Goal: Information Seeking & Learning: Learn about a topic

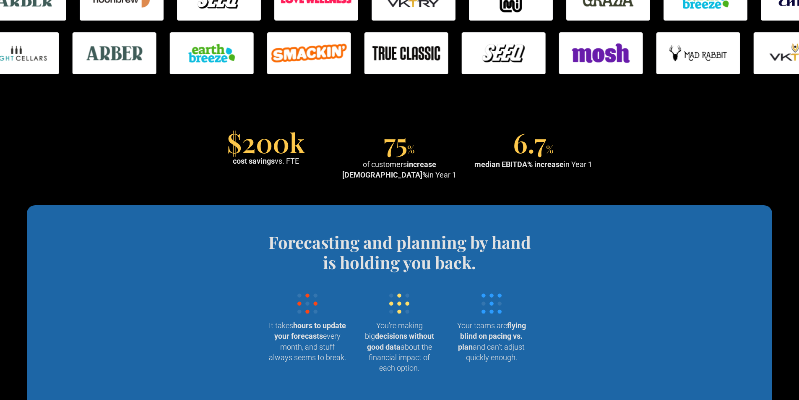
scroll to position [671, 0]
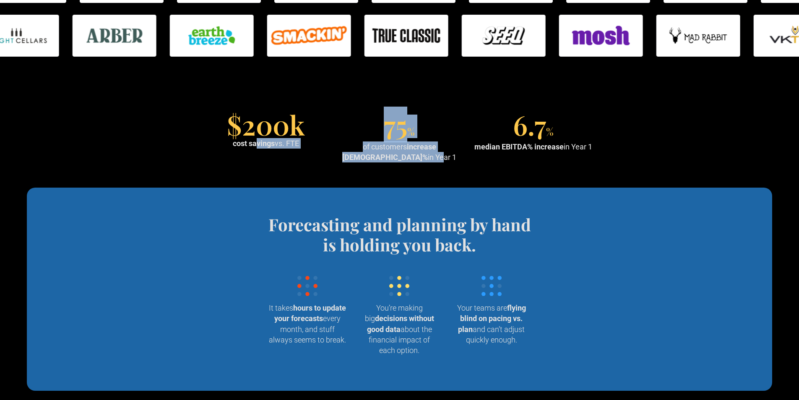
drag, startPoint x: 255, startPoint y: 152, endPoint x: 395, endPoint y: 152, distance: 140.1
click at [395, 152] on div "$200k cost savings vs. FTE 75 % of customers increase EBITDA% in Year 1 6.7 % m…" at bounding box center [400, 139] width 394 height 48
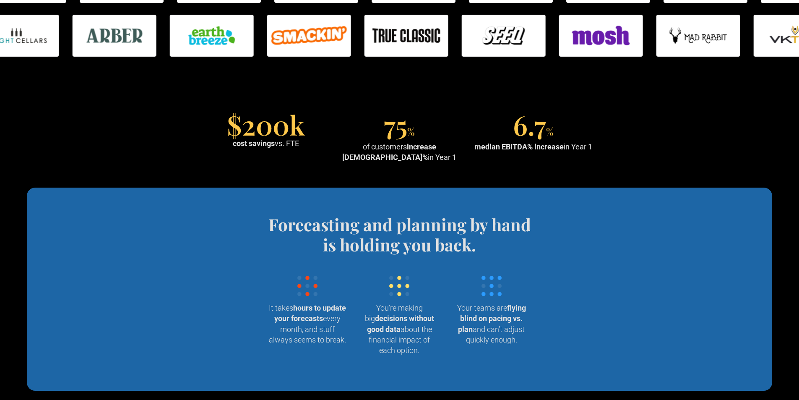
click at [455, 211] on section "Forecasting and planning by hand is holding you back. Wrangling data into your …" at bounding box center [399, 289] width 745 height 203
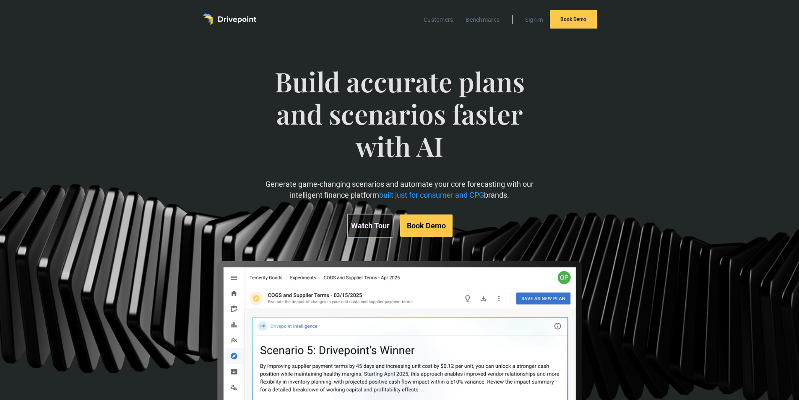
scroll to position [0, 0]
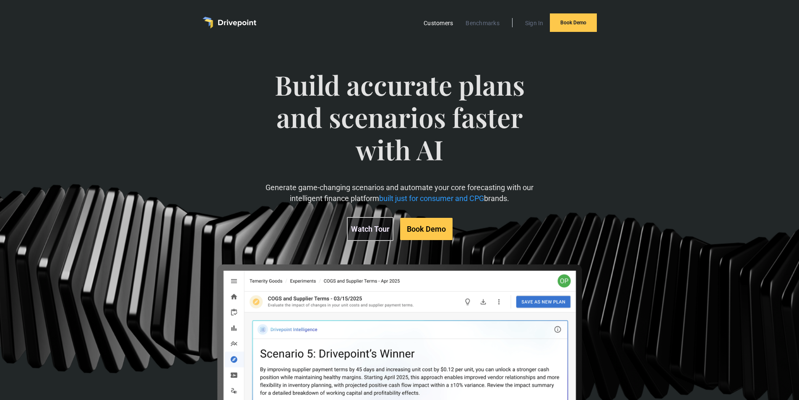
click at [438, 18] on link "Customers" at bounding box center [438, 23] width 38 height 11
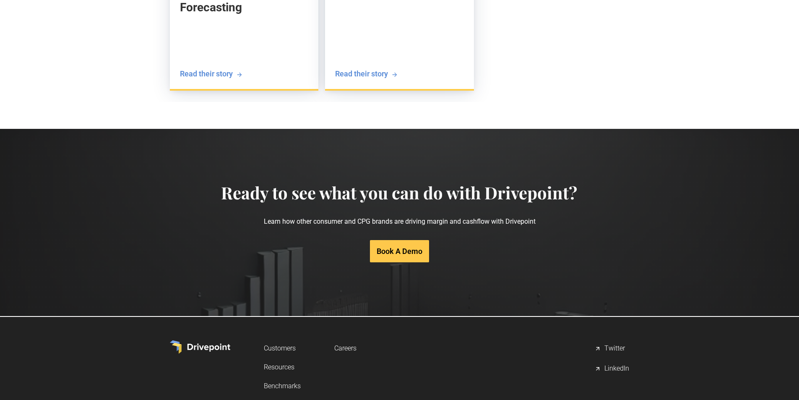
scroll to position [1682, 0]
